Goal: Information Seeking & Learning: Understand process/instructions

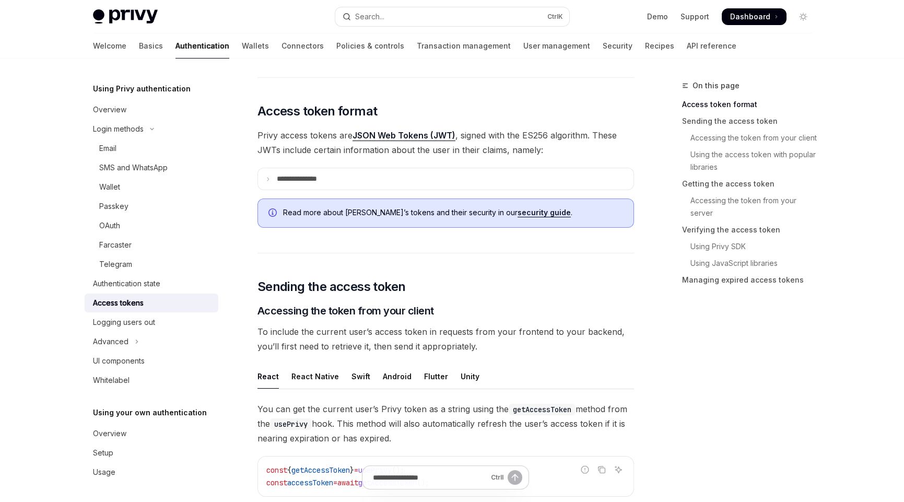
scroll to position [156, 0]
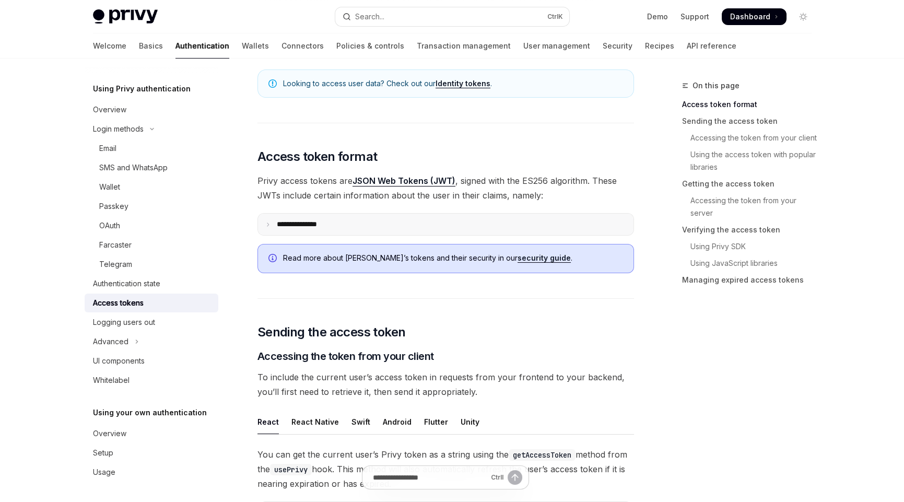
click at [266, 224] on icon at bounding box center [267, 224] width 5 height 5
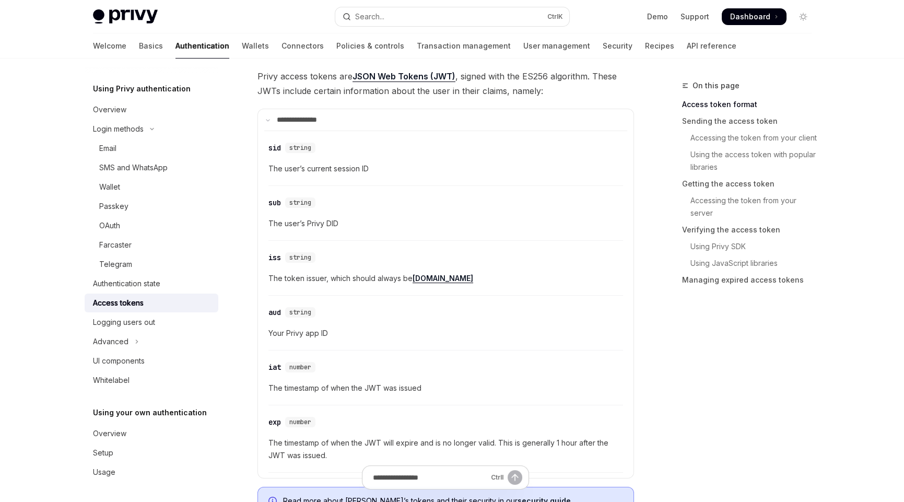
scroll to position [313, 0]
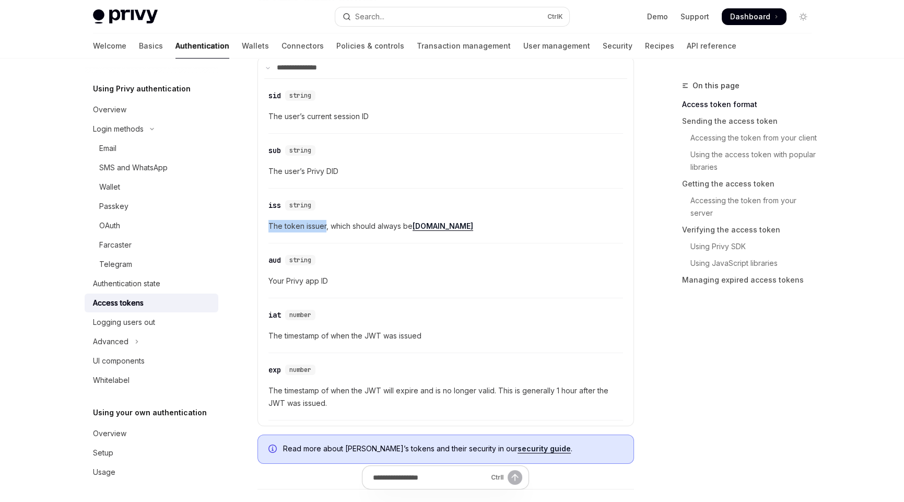
drag, startPoint x: 269, startPoint y: 225, endPoint x: 326, endPoint y: 224, distance: 56.5
click at [326, 224] on span "The token issuer, which should always be privy.io" at bounding box center [446, 226] width 355 height 13
click at [432, 256] on div "​ aud string" at bounding box center [441, 260] width 344 height 13
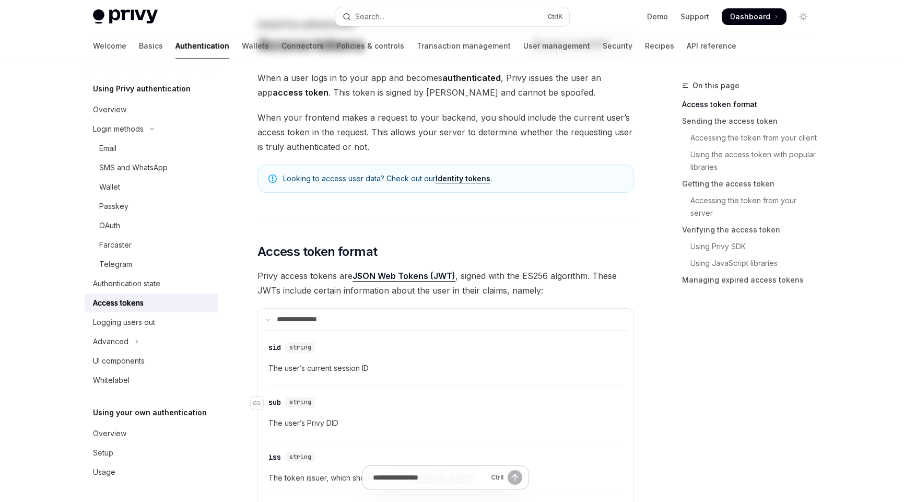
scroll to position [0, 0]
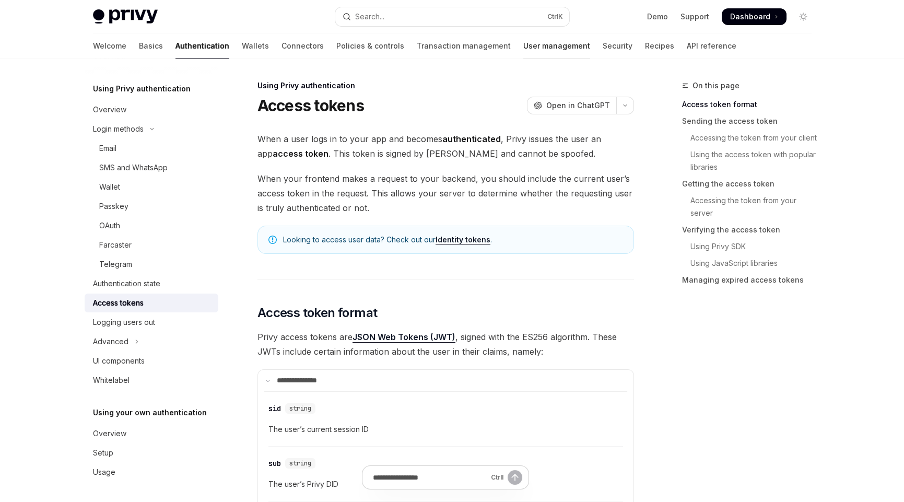
click at [524, 43] on link "User management" at bounding box center [557, 45] width 67 height 25
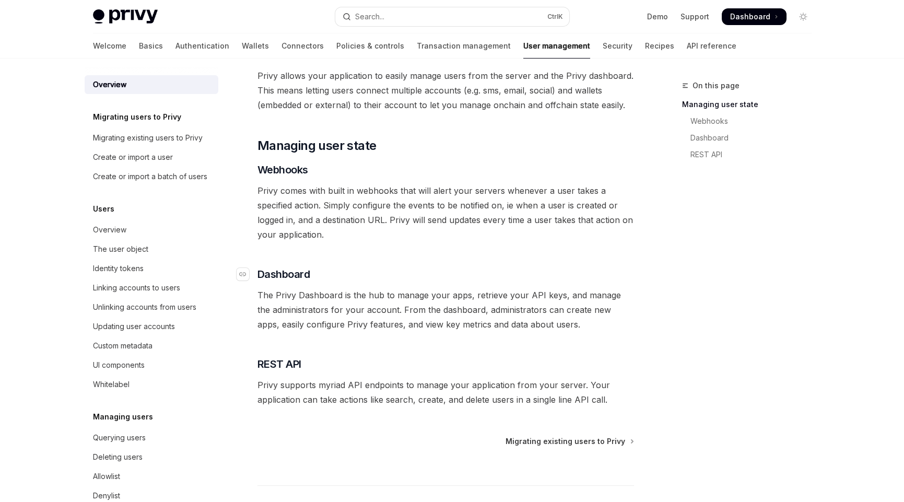
scroll to position [160, 0]
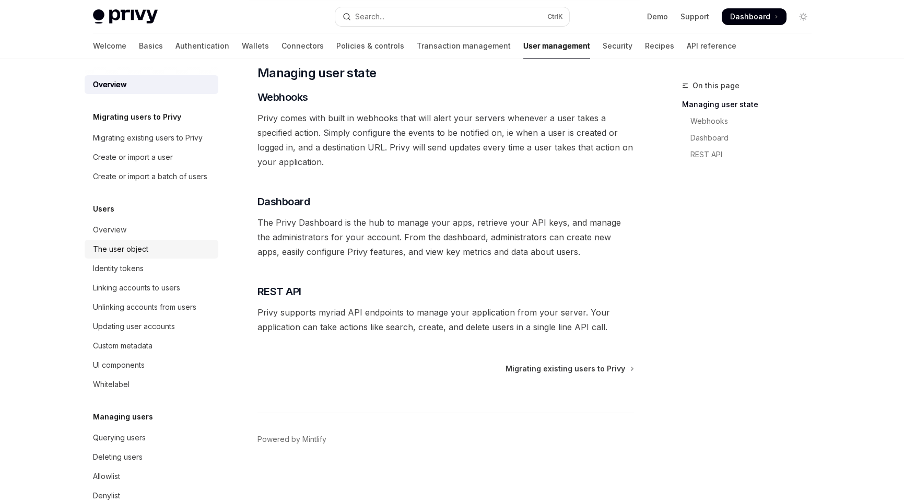
click at [151, 256] on div "The user object" at bounding box center [152, 249] width 119 height 13
type textarea "*"
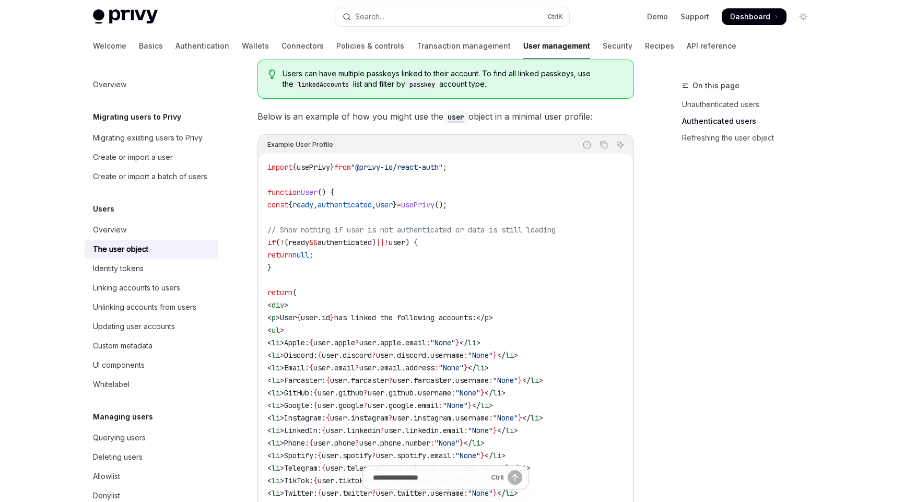
scroll to position [783, 0]
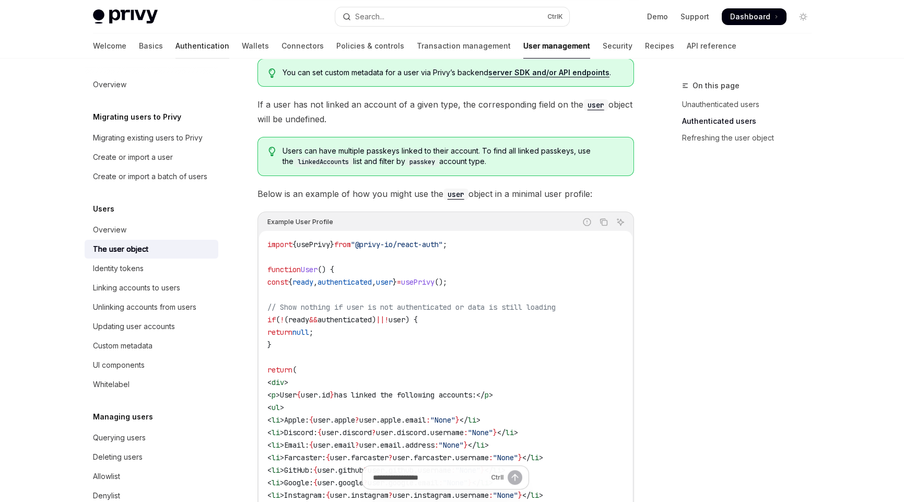
click at [176, 44] on link "Authentication" at bounding box center [203, 45] width 54 height 25
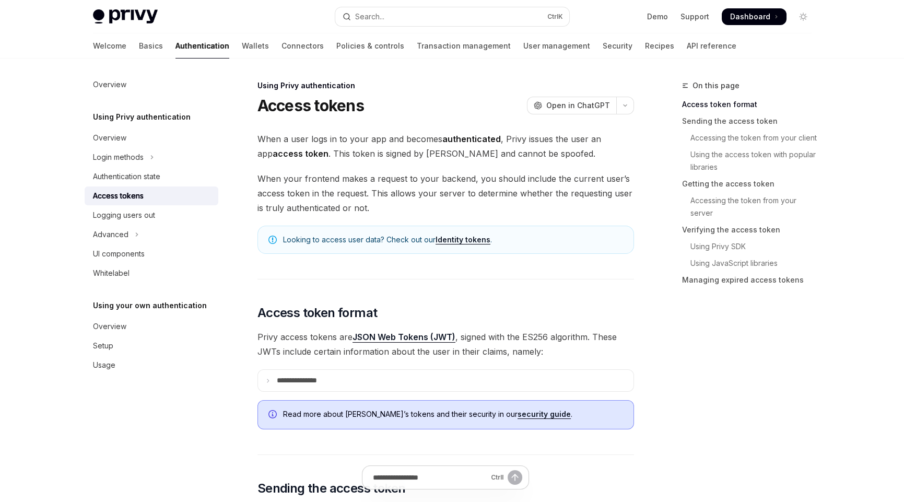
click at [242, 47] on link "Wallets" at bounding box center [255, 45] width 27 height 25
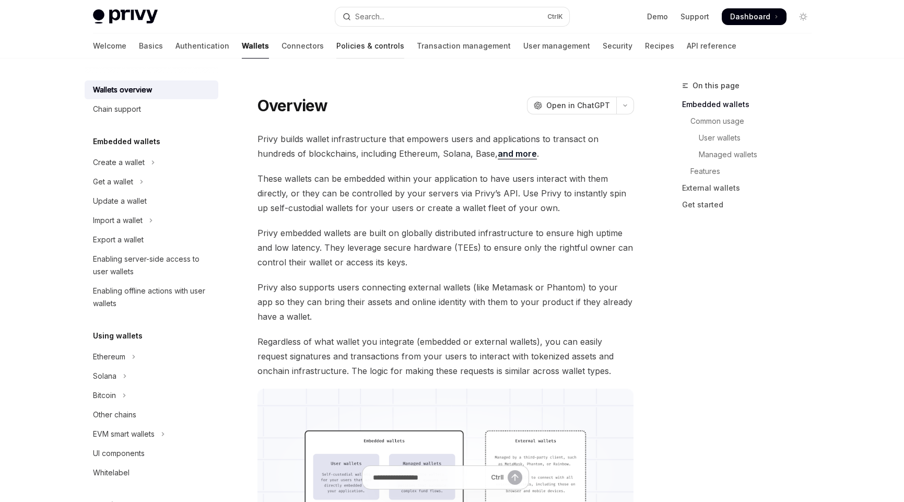
click at [336, 50] on link "Policies & controls" at bounding box center [370, 45] width 68 height 25
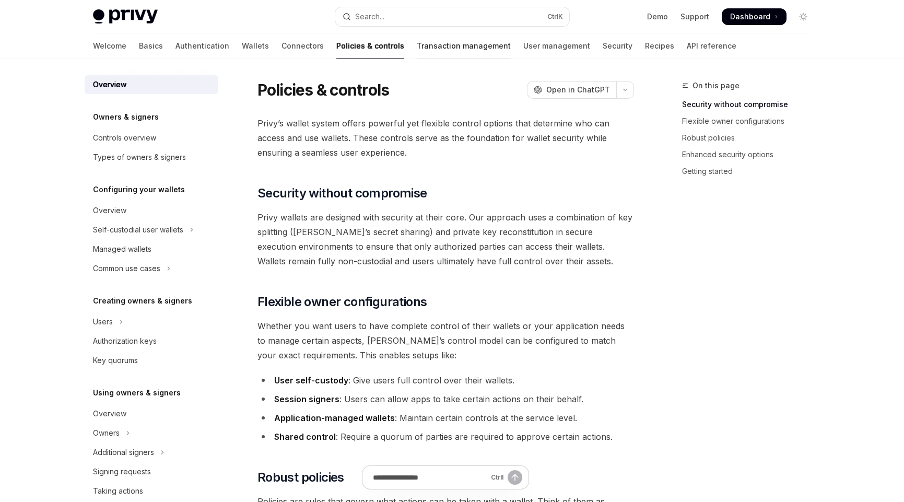
click at [417, 48] on link "Transaction management" at bounding box center [464, 45] width 94 height 25
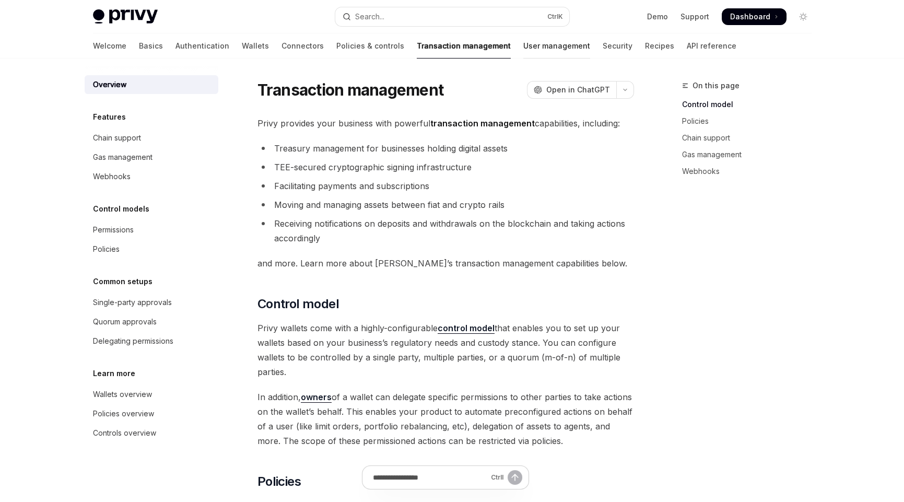
click at [524, 49] on link "User management" at bounding box center [557, 45] width 67 height 25
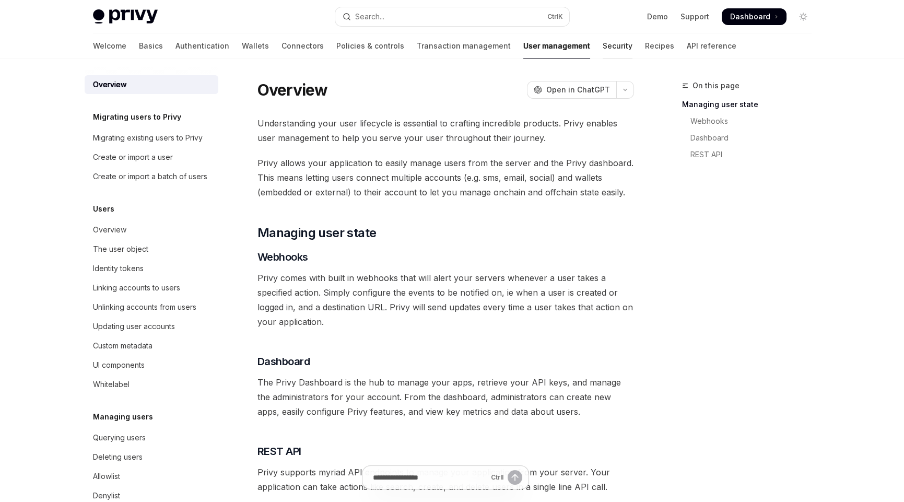
click at [603, 46] on link "Security" at bounding box center [618, 45] width 30 height 25
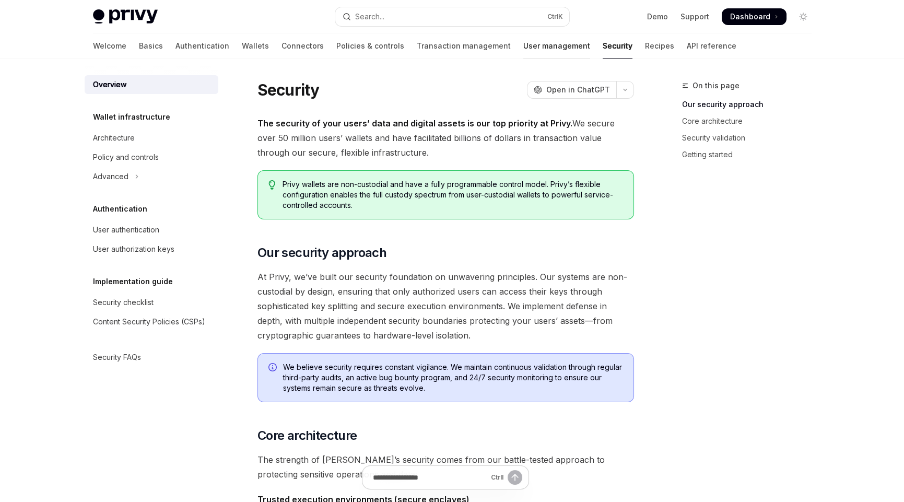
click at [524, 49] on link "User management" at bounding box center [557, 45] width 67 height 25
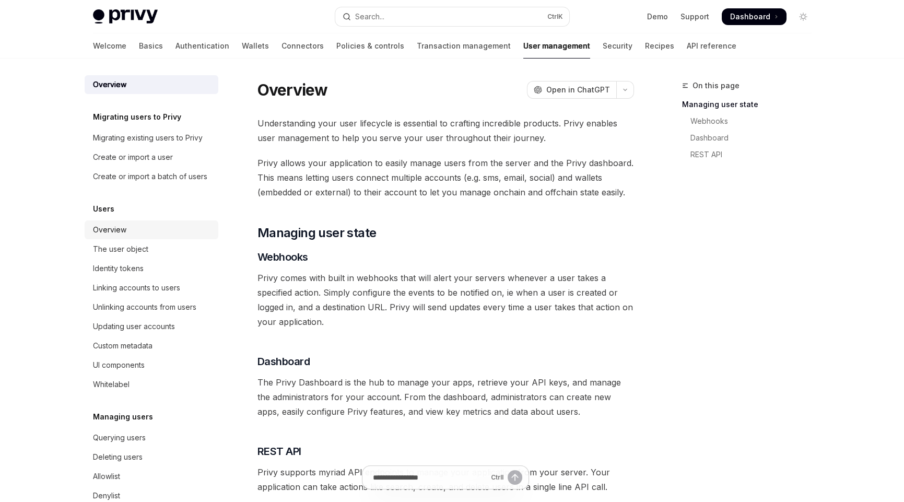
click at [108, 236] on div "Overview" at bounding box center [109, 230] width 33 height 13
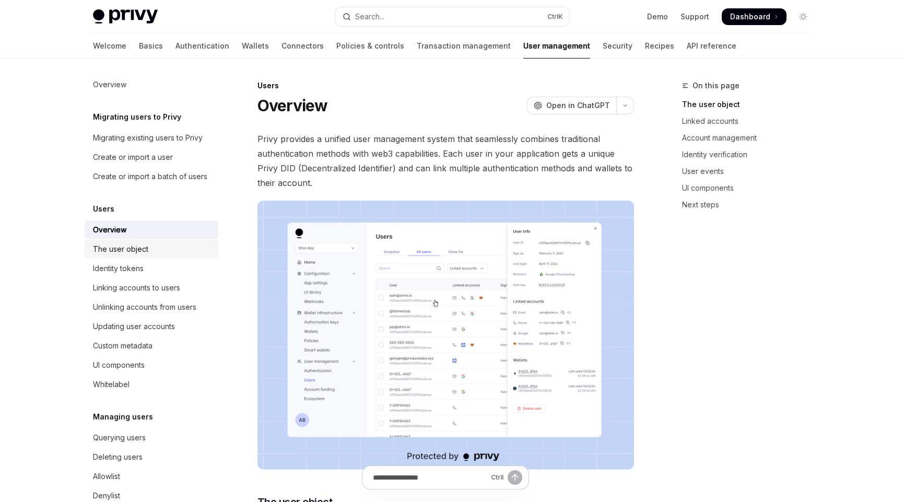
click at [111, 256] on div "The user object" at bounding box center [120, 249] width 55 height 13
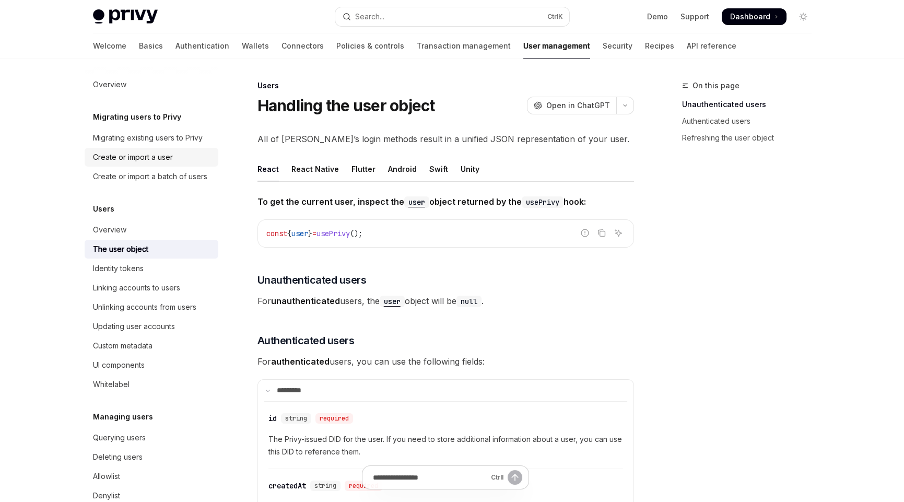
click at [147, 158] on div "Create or import a user" at bounding box center [133, 157] width 80 height 13
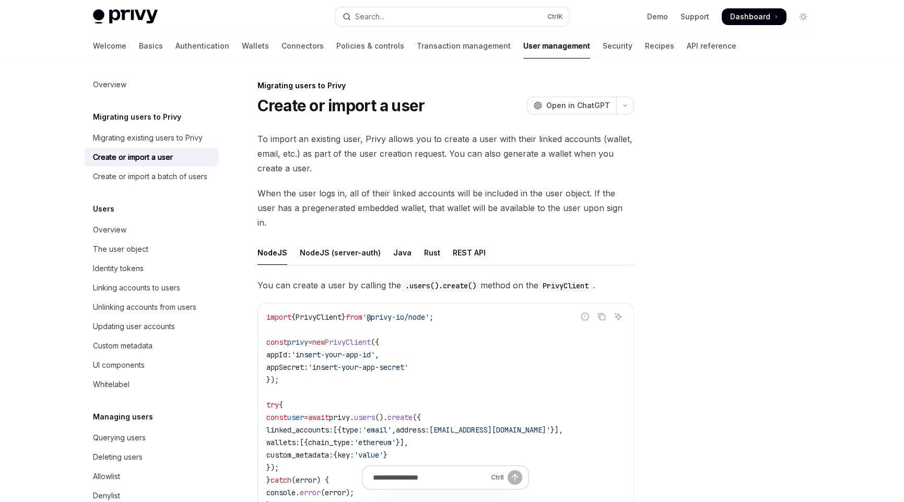
click at [700, 294] on div at bounding box center [740, 290] width 159 height 423
click at [393, 240] on div "Java" at bounding box center [402, 252] width 18 height 25
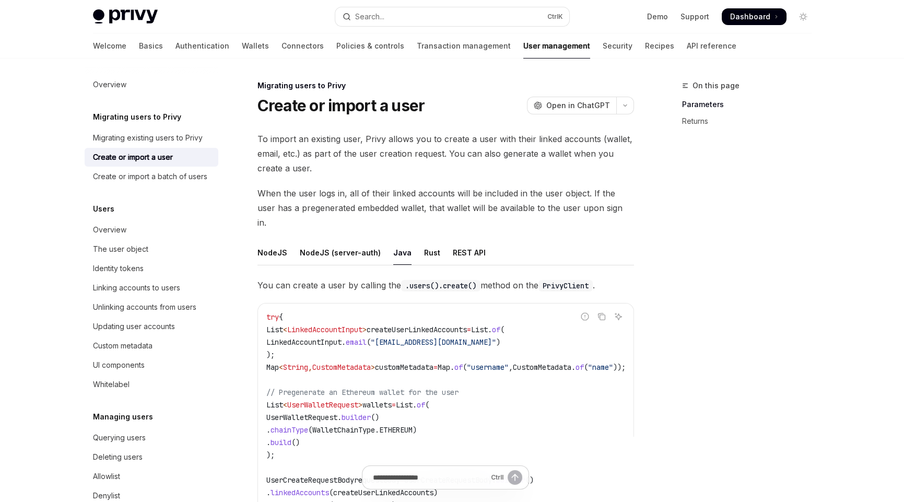
click at [759, 299] on div "On this page Parameters Returns" at bounding box center [740, 290] width 159 height 423
drag, startPoint x: 256, startPoint y: 135, endPoint x: 347, endPoint y: 159, distance: 94.9
click at [342, 163] on span "To import an existing user, Privy allows you to create a user with their linked…" at bounding box center [446, 154] width 377 height 44
drag, startPoint x: 332, startPoint y: 168, endPoint x: 250, endPoint y: 144, distance: 85.5
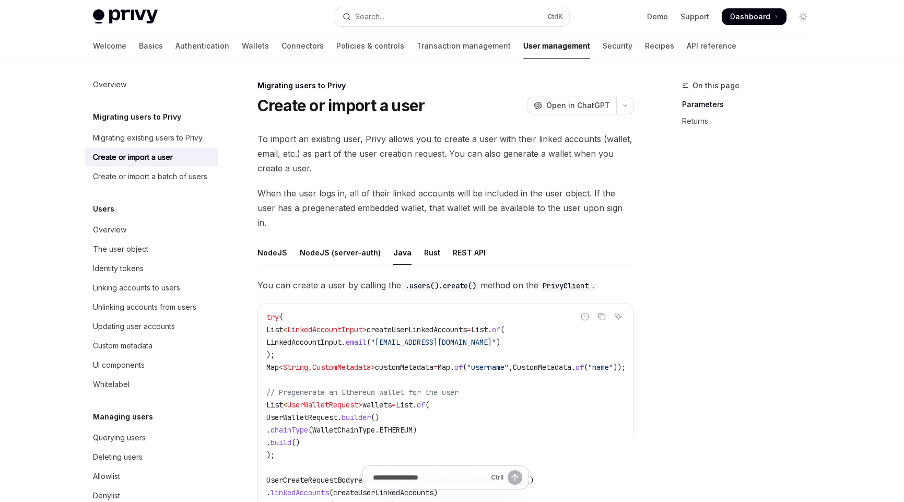
click at [753, 201] on div "On this page Parameters Returns" at bounding box center [740, 290] width 159 height 423
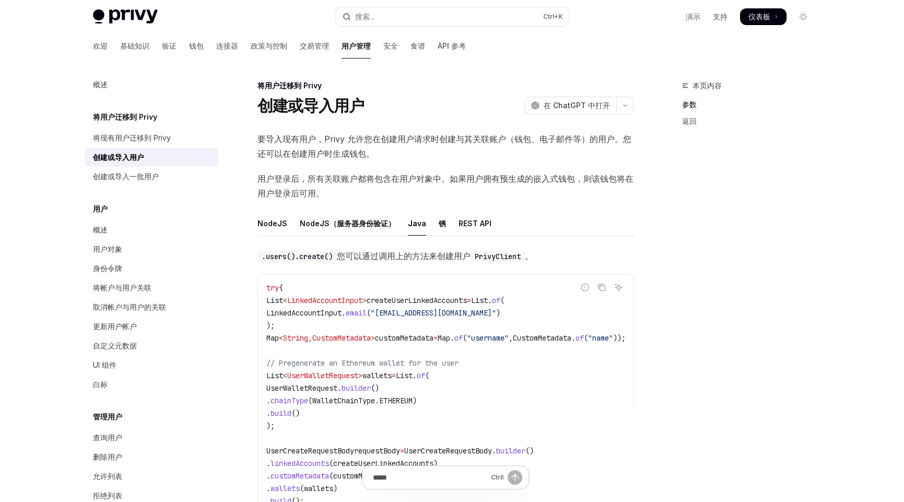
click at [704, 226] on div "本页内容 参数 返回" at bounding box center [740, 290] width 159 height 423
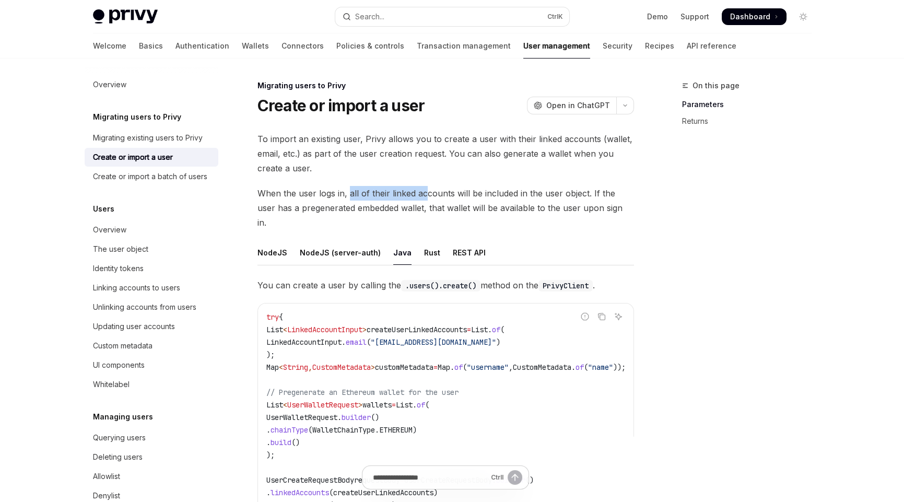
drag, startPoint x: 348, startPoint y: 193, endPoint x: 427, endPoint y: 191, distance: 78.9
click at [427, 191] on span "When the user logs in, all of their linked accounts will be included in the use…" at bounding box center [446, 208] width 377 height 44
click at [424, 198] on span "When the user logs in, all of their linked accounts will be included in the use…" at bounding box center [446, 208] width 377 height 44
drag, startPoint x: 349, startPoint y: 193, endPoint x: 360, endPoint y: 191, distance: 11.6
click at [391, 190] on span "When the user logs in, all of their linked accounts will be included in the use…" at bounding box center [446, 208] width 377 height 44
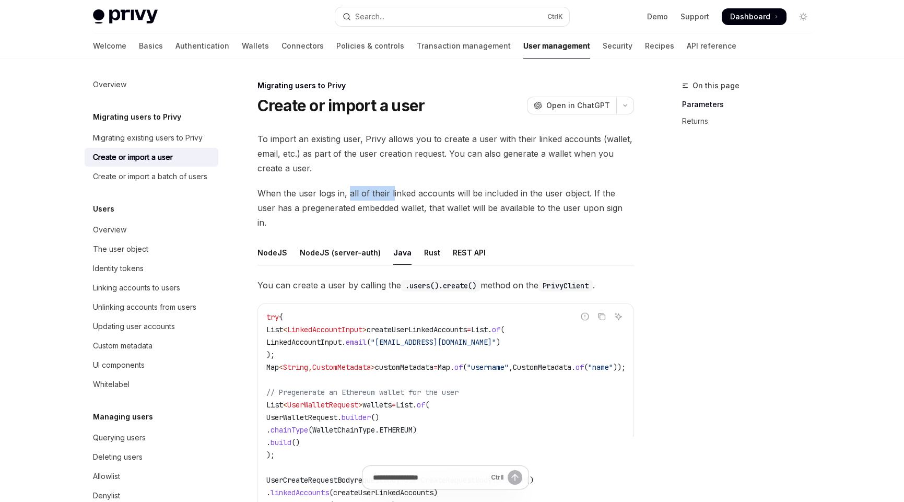
click at [378, 195] on span "When the user logs in, all of their linked accounts will be included in the use…" at bounding box center [446, 208] width 377 height 44
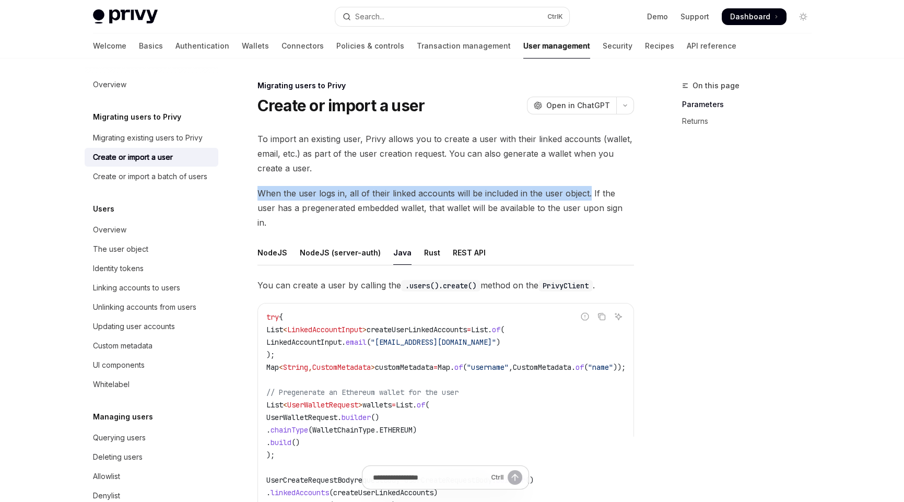
drag, startPoint x: 589, startPoint y: 194, endPoint x: 247, endPoint y: 192, distance: 341.7
click at [591, 191] on span "When the user logs in, all of their linked accounts will be included in the use…" at bounding box center [446, 208] width 377 height 44
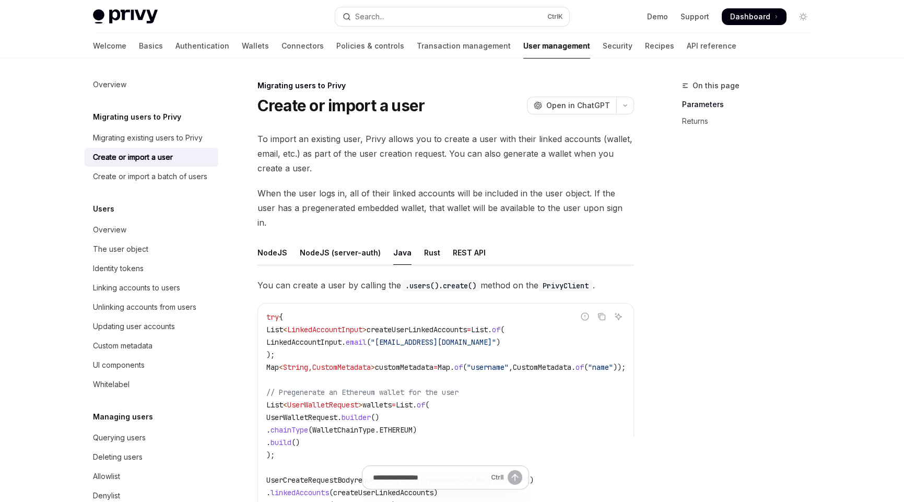
click at [308, 207] on span "When the user logs in, all of their linked accounts will be included in the use…" at bounding box center [446, 208] width 377 height 44
click at [360, 211] on span "When the user logs in, all of their linked accounts will be included in the use…" at bounding box center [446, 208] width 377 height 44
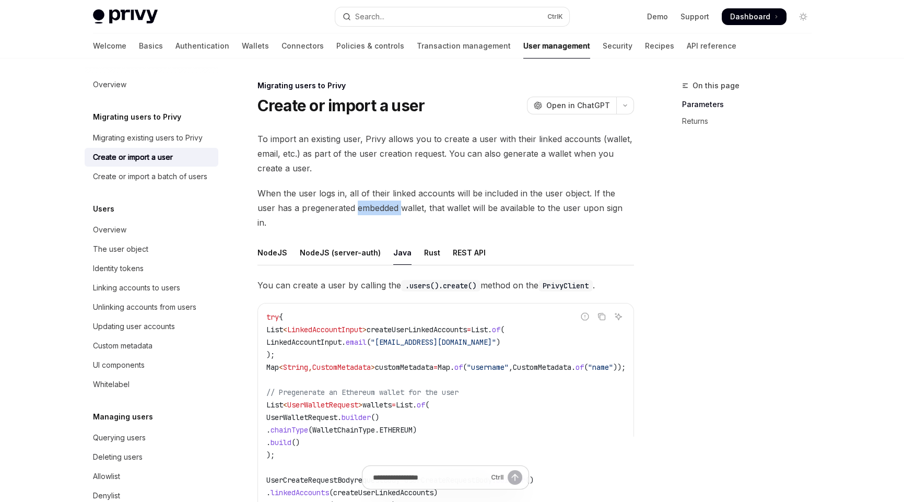
click at [615, 212] on span "When the user logs in, all of their linked accounts will be included in the use…" at bounding box center [446, 208] width 377 height 44
click at [713, 345] on div "On this page Parameters Returns" at bounding box center [740, 290] width 159 height 423
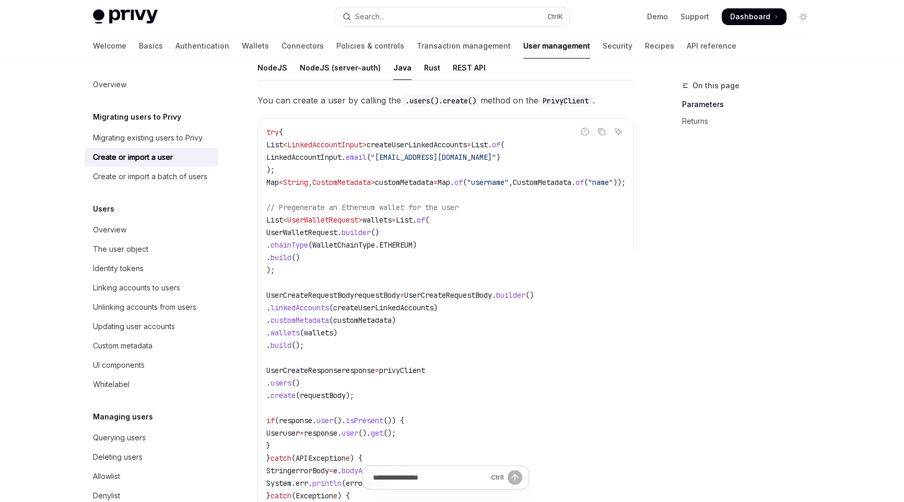
scroll to position [156, 0]
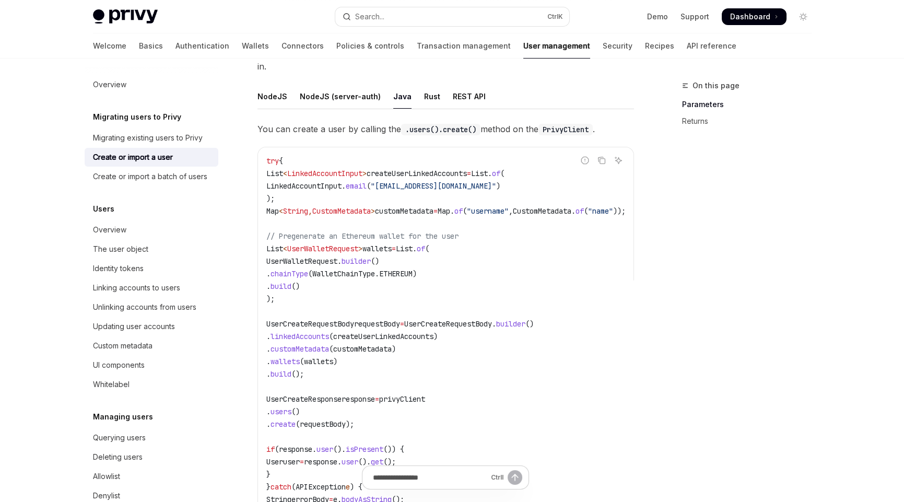
drag, startPoint x: 545, startPoint y: 197, endPoint x: 582, endPoint y: 194, distance: 36.7
click at [622, 205] on code "try { List < LinkedAccountInput > createUserLinkedAccounts = List . of ( Linked…" at bounding box center [458, 355] width 385 height 401
click at [572, 206] on span "CustomMetadata" at bounding box center [542, 210] width 59 height 9
drag, startPoint x: 560, startPoint y: 195, endPoint x: 598, endPoint y: 188, distance: 38.3
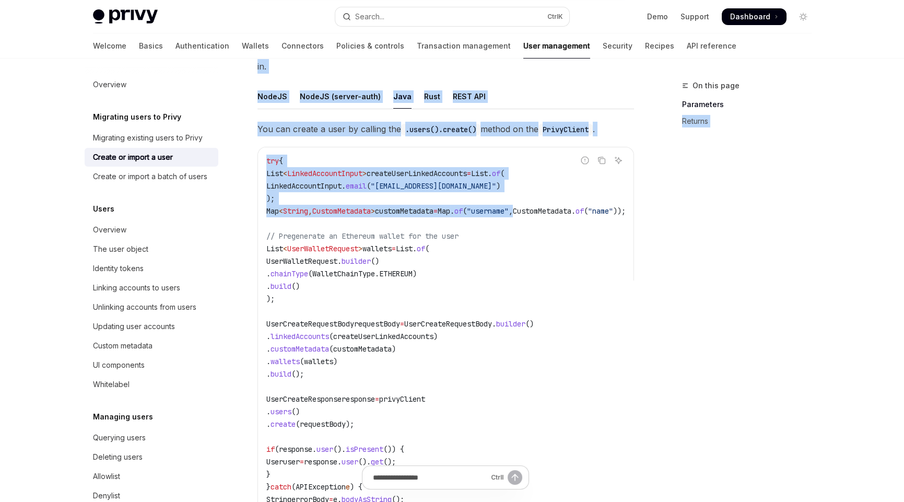
click at [474, 187] on code "try { List < LinkedAccountInput > createUserLinkedAccounts = List . of ( Linked…" at bounding box center [458, 355] width 385 height 401
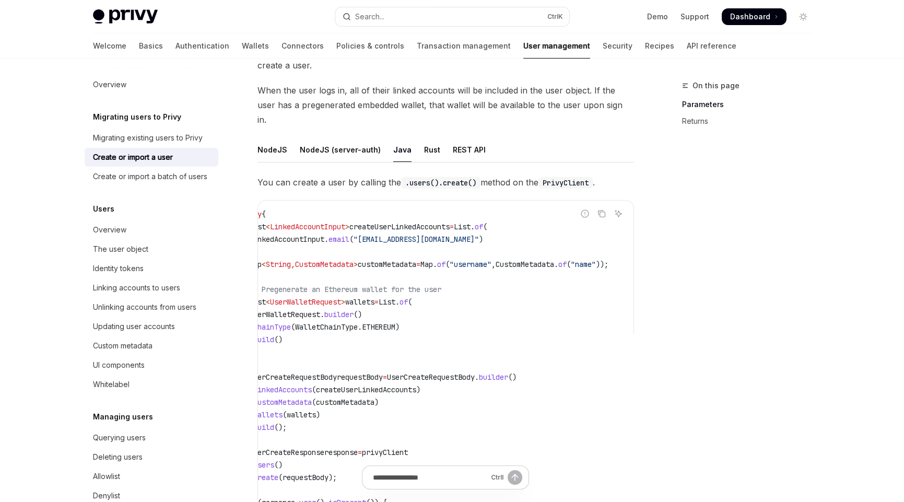
scroll to position [104, 0]
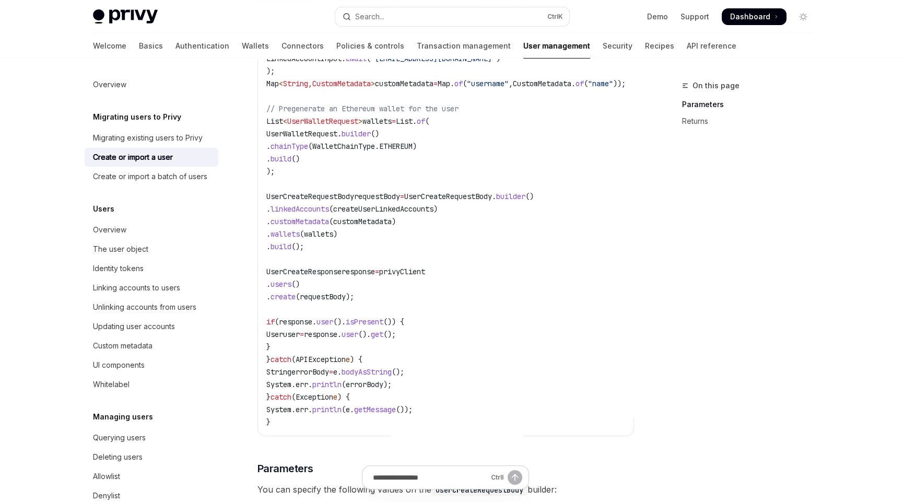
scroll to position [261, 0]
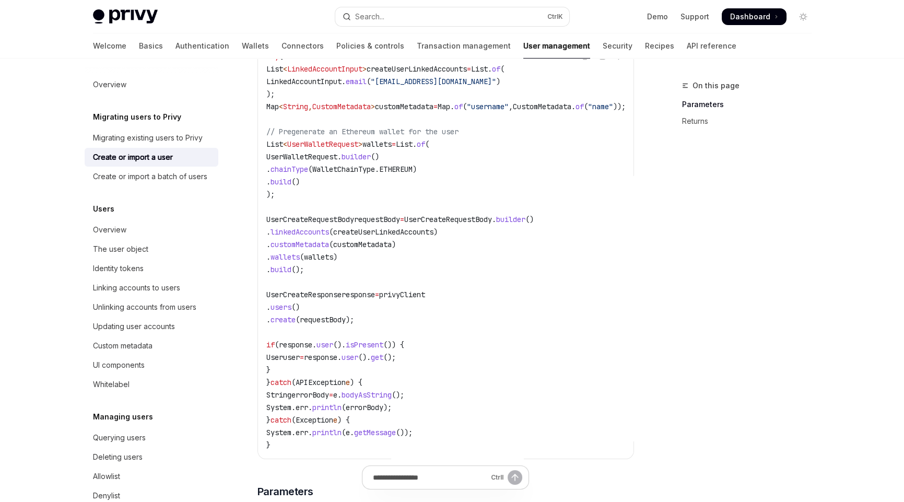
click at [704, 340] on div "On this page Parameters Returns" at bounding box center [740, 290] width 159 height 423
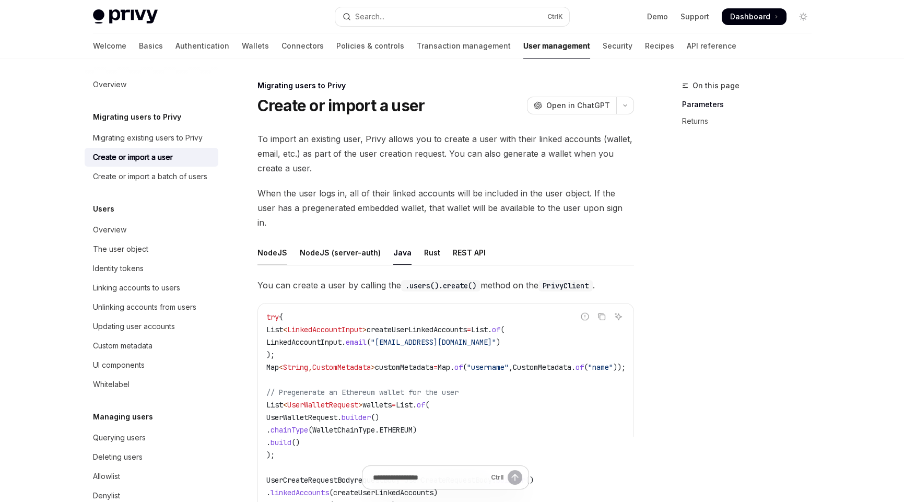
click at [267, 240] on div "NodeJS" at bounding box center [273, 252] width 30 height 25
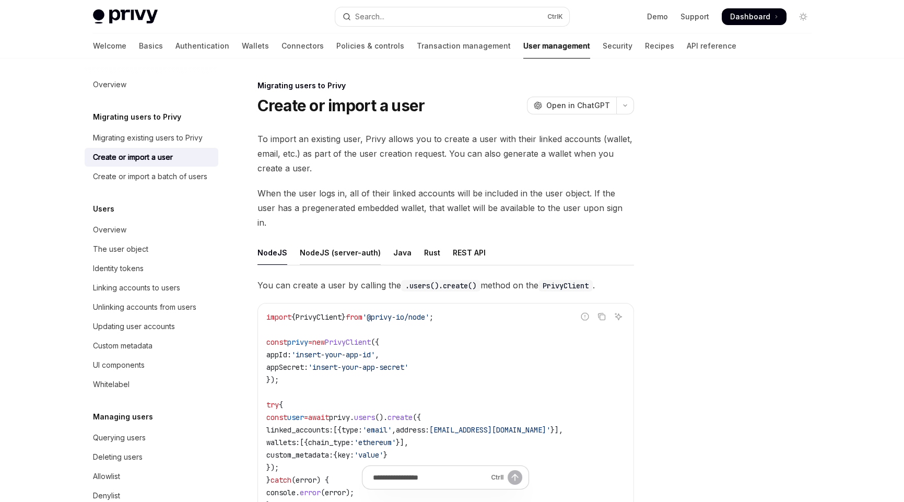
click at [337, 240] on div "NodeJS (server-auth)" at bounding box center [340, 252] width 81 height 25
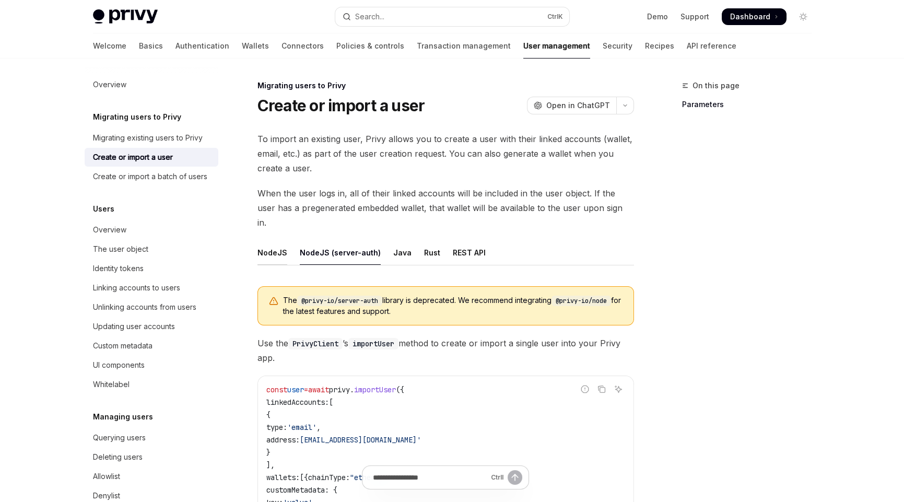
click at [272, 240] on div "NodeJS" at bounding box center [273, 252] width 30 height 25
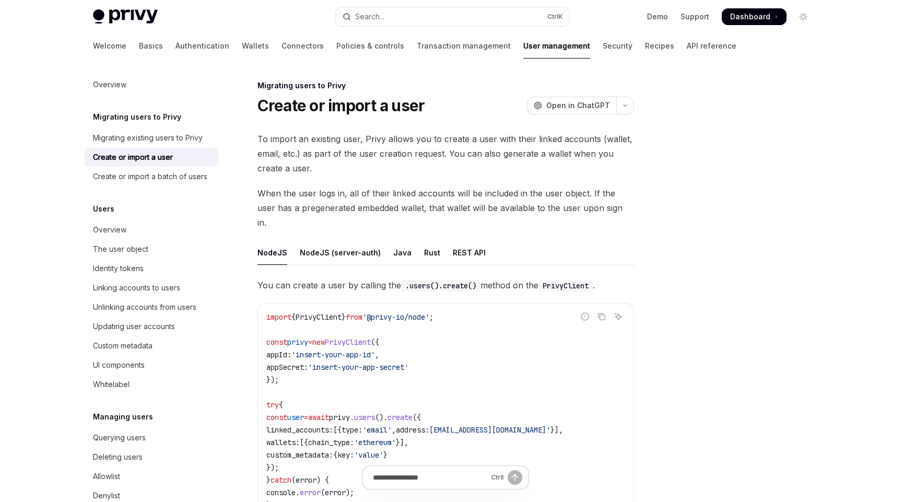
click at [689, 335] on div at bounding box center [740, 290] width 159 height 423
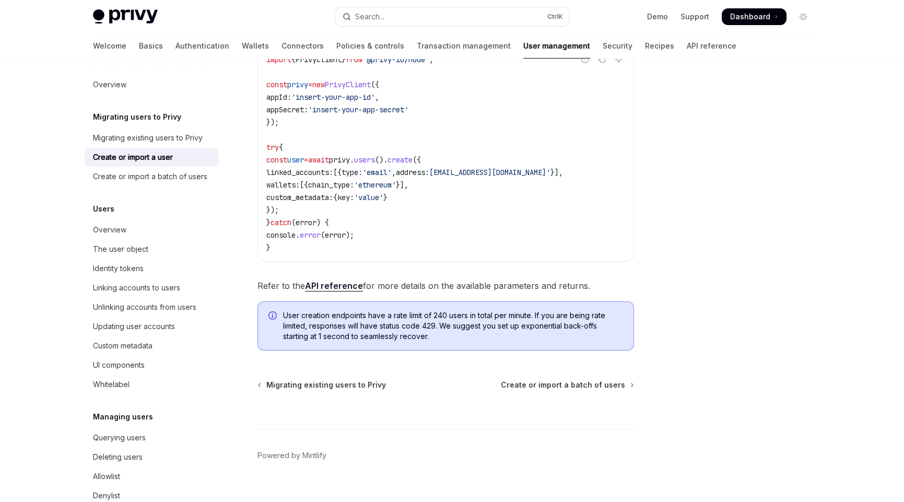
scroll to position [101, 0]
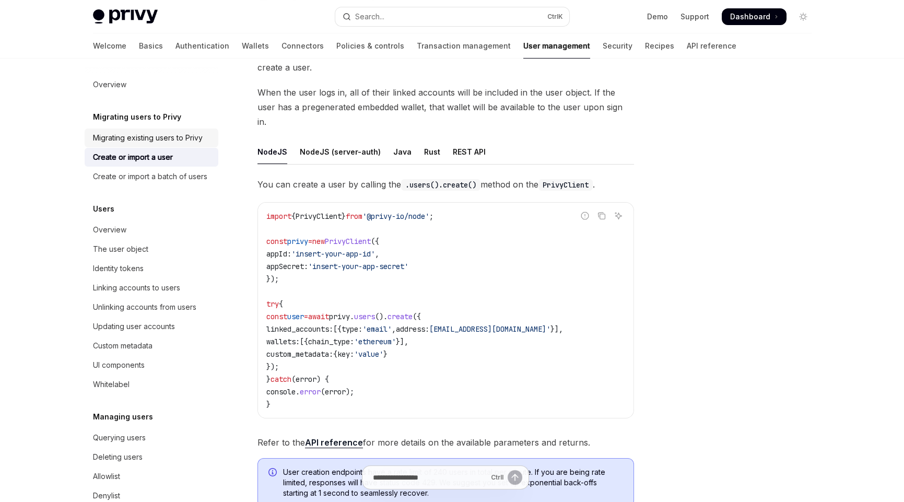
click at [121, 139] on div "Migrating existing users to Privy" at bounding box center [148, 138] width 110 height 13
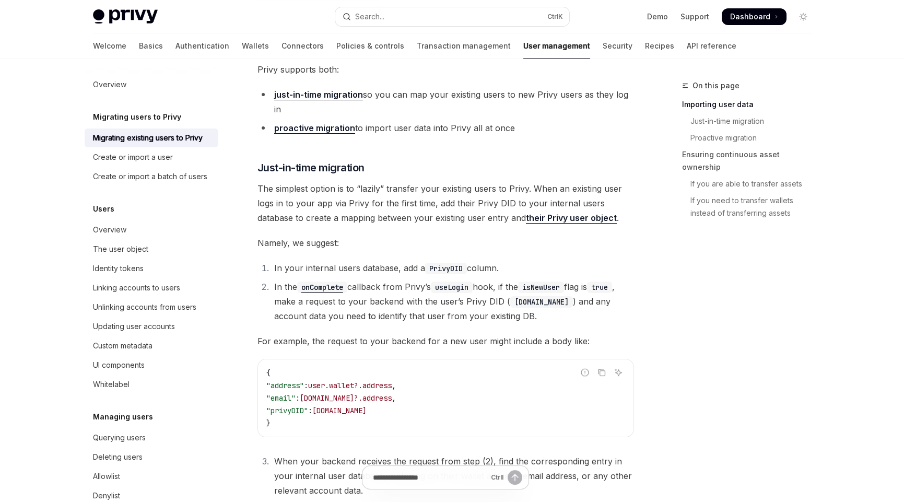
scroll to position [261, 0]
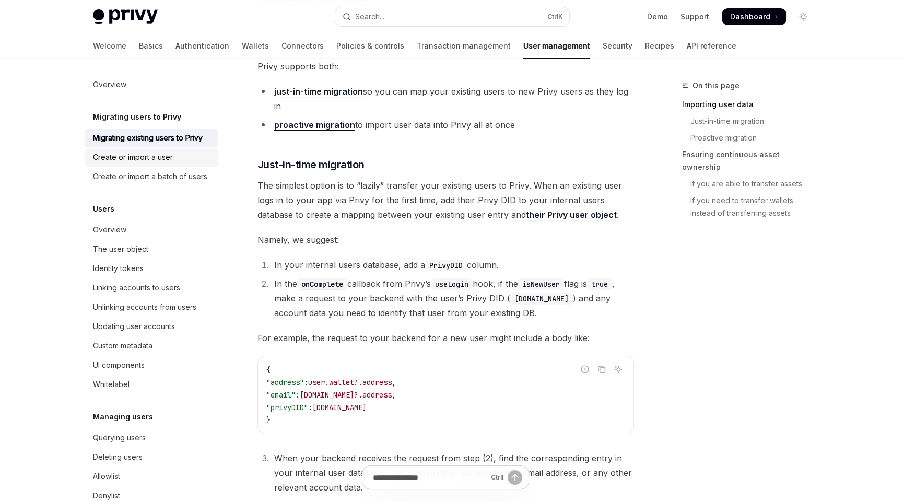
click at [137, 159] on div "Create or import a user" at bounding box center [133, 157] width 80 height 13
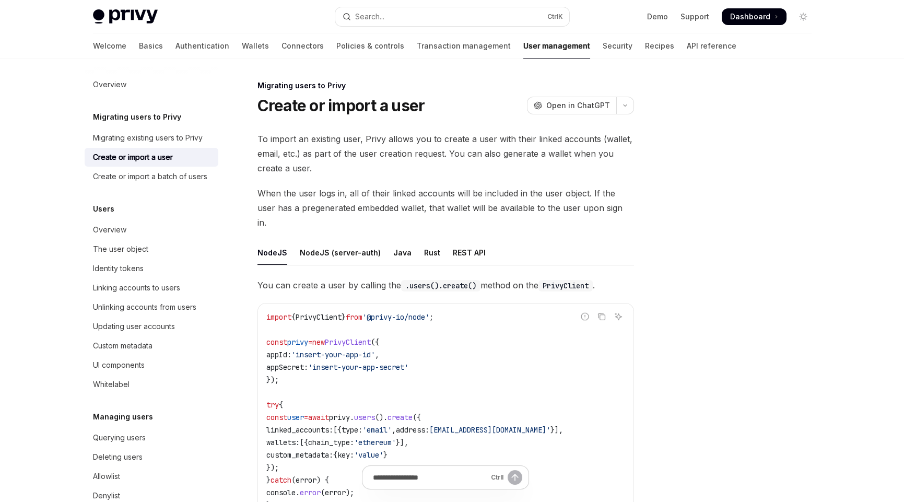
type textarea "*"
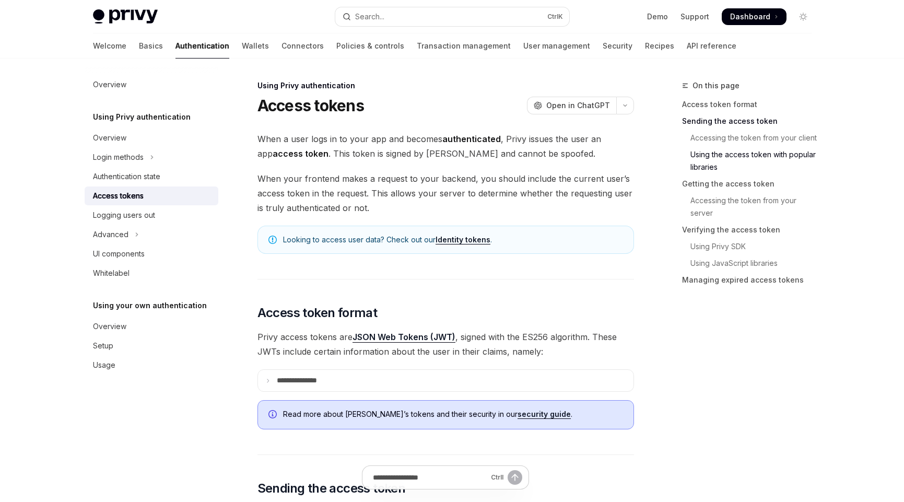
scroll to position [1149, 0]
